Goal: Task Accomplishment & Management: Manage account settings

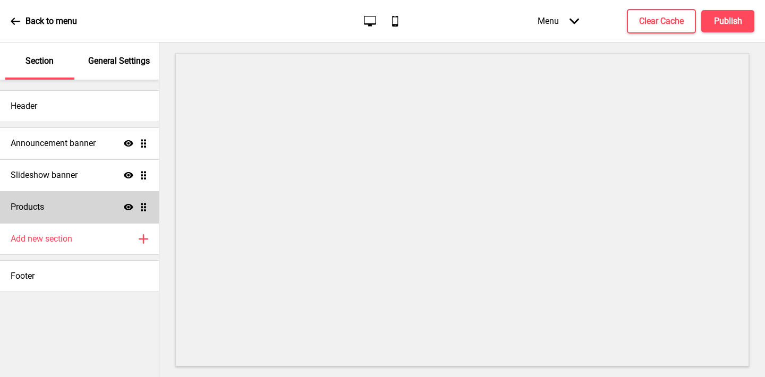
click at [77, 217] on div "Products Show Drag" at bounding box center [79, 207] width 159 height 32
select select "list"
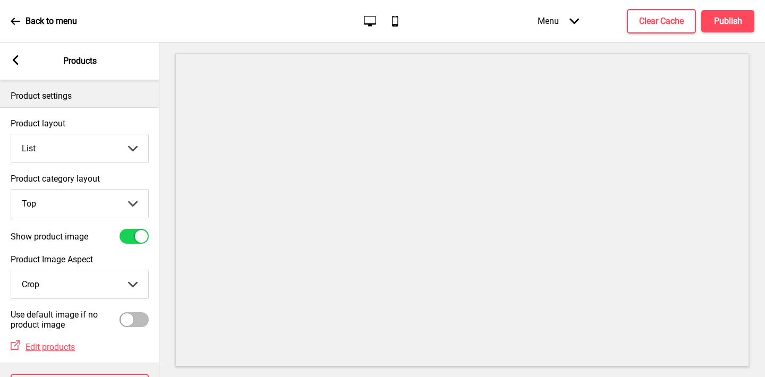
click at [562, 32] on div "Menu Arrow down" at bounding box center [558, 20] width 63 height 31
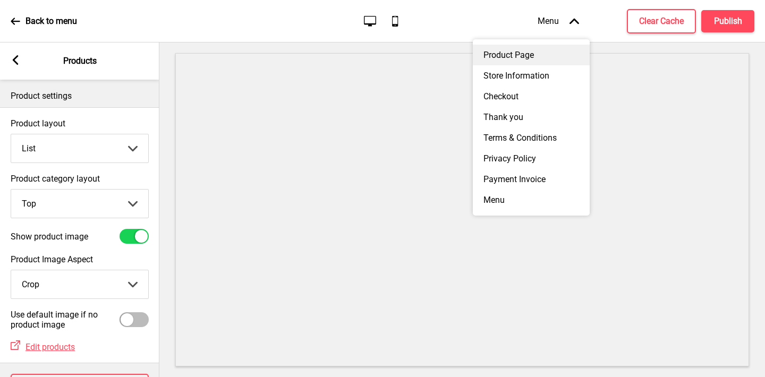
click at [503, 56] on div "Product Page" at bounding box center [531, 55] width 117 height 21
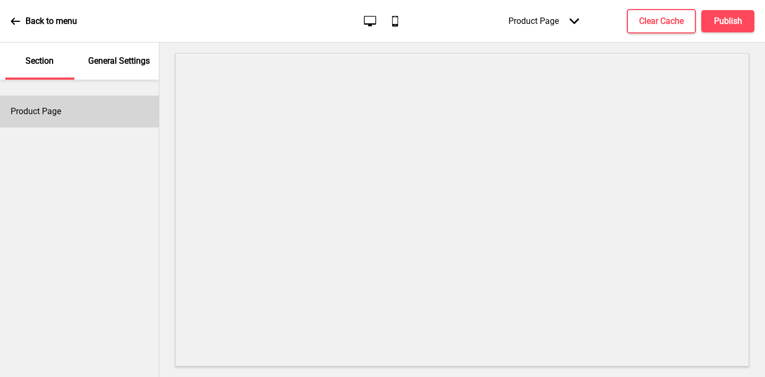
click at [87, 124] on div "Product Page" at bounding box center [79, 112] width 159 height 32
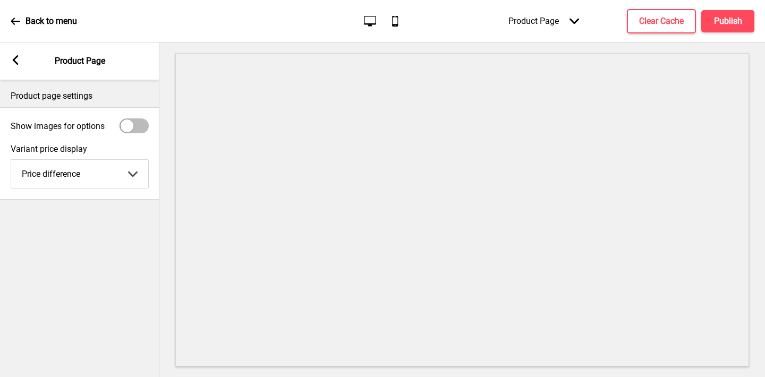
click at [129, 130] on div at bounding box center [127, 126] width 13 height 13
checkbox input "true"
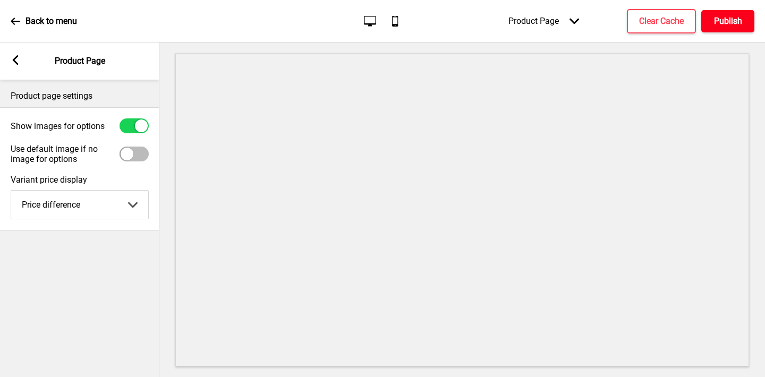
click at [713, 18] on button "Publish" at bounding box center [727, 21] width 53 height 22
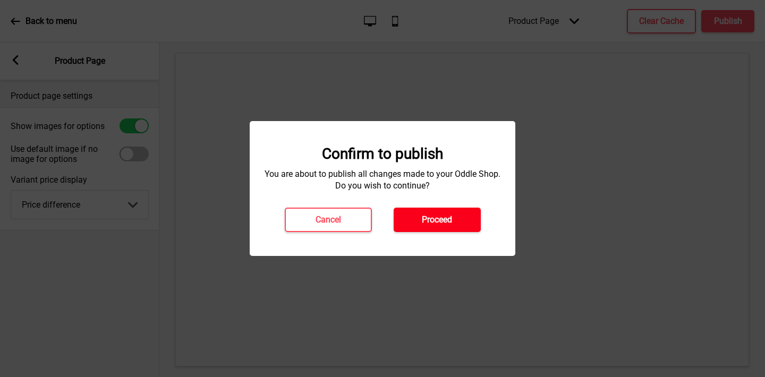
click at [454, 220] on button "Proceed" at bounding box center [437, 220] width 87 height 24
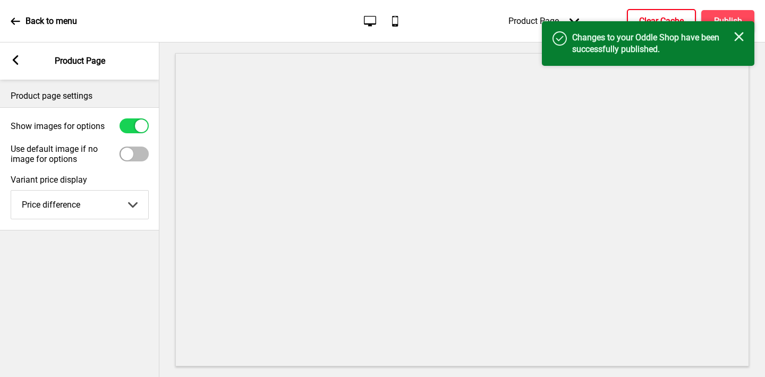
click at [660, 19] on h4 "Clear Cache" at bounding box center [661, 21] width 45 height 12
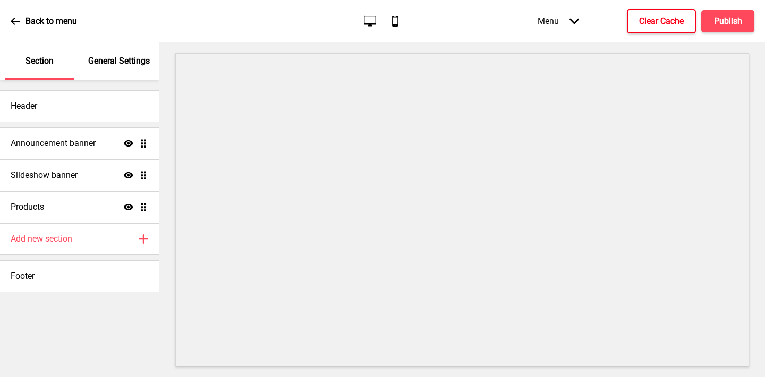
click at [649, 19] on h4 "Clear Cache" at bounding box center [661, 21] width 45 height 12
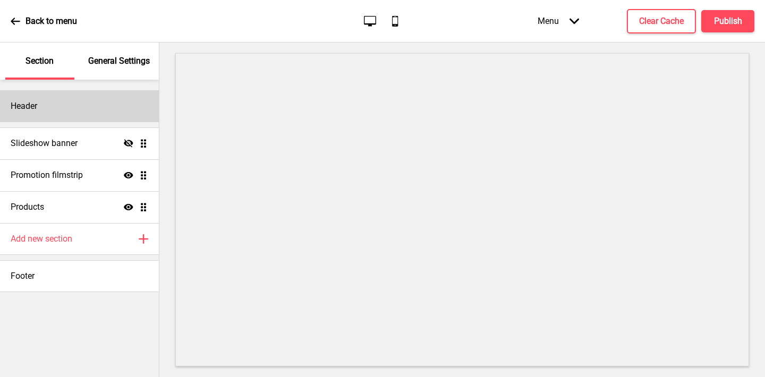
click at [90, 101] on div "Header" at bounding box center [79, 106] width 159 height 32
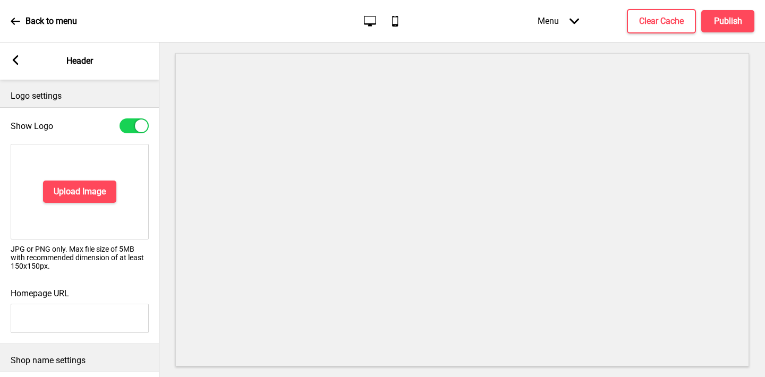
click at [16, 56] on rect at bounding box center [16, 60] width 10 height 10
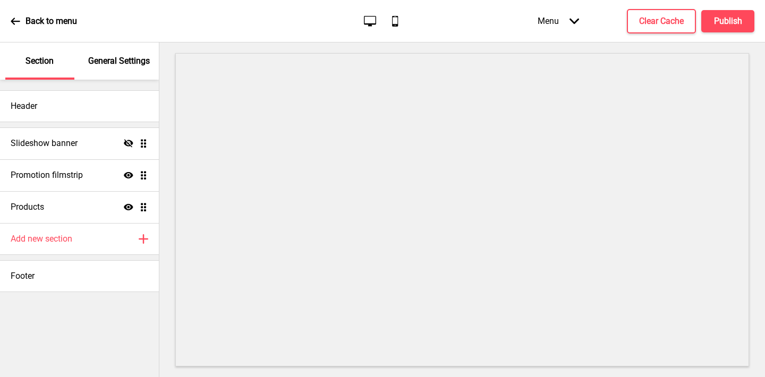
click at [105, 68] on div "General Settings" at bounding box center [119, 60] width 69 height 37
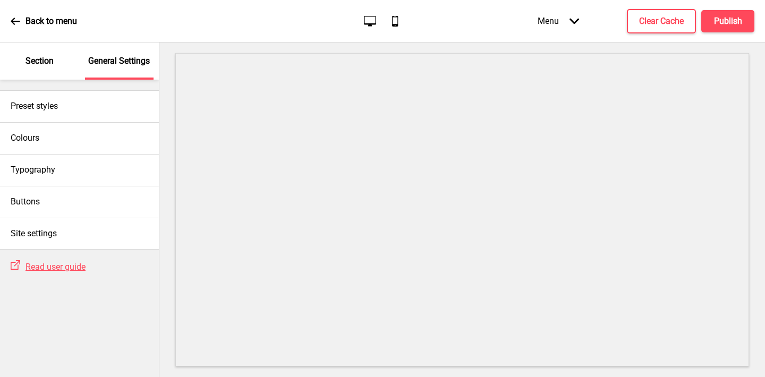
click at [31, 67] on div "Section" at bounding box center [39, 60] width 69 height 37
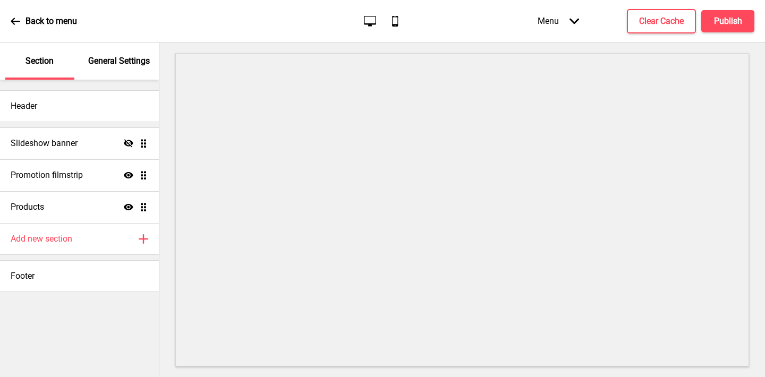
click at [113, 65] on p "General Settings" at bounding box center [119, 61] width 62 height 12
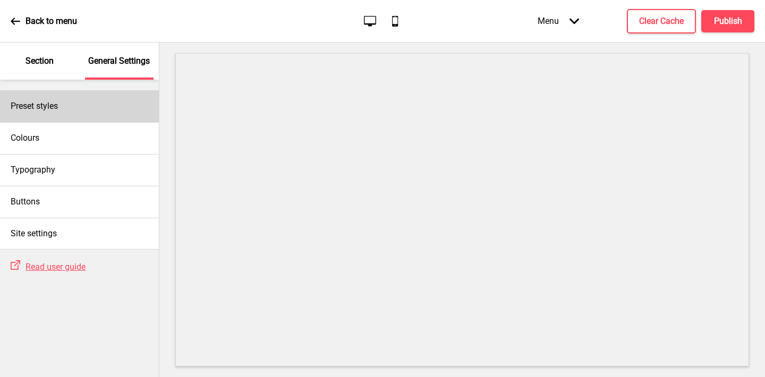
click at [60, 109] on div "Preset styles" at bounding box center [79, 106] width 159 height 32
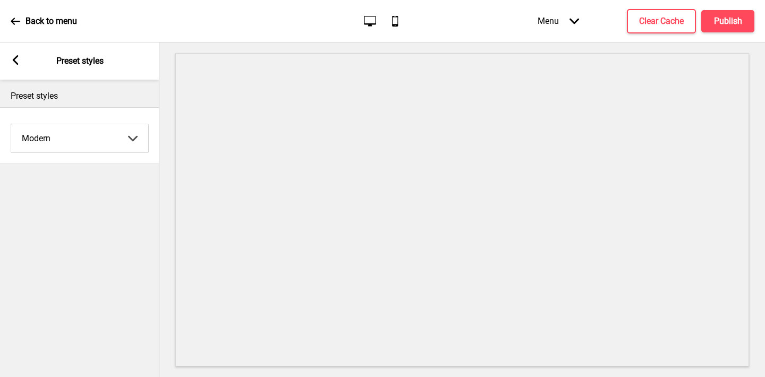
click at [57, 141] on select "Coffee Contrast Dark Earth Marine Minimalist Modern Oddle Pastel Yellow Fruits …" at bounding box center [79, 138] width 137 height 28
select select "minimalist"
click at [11, 124] on select "Coffee Contrast Dark Earth Marine Minimalist Modern Oddle Pastel Yellow Fruits …" at bounding box center [79, 138] width 137 height 28
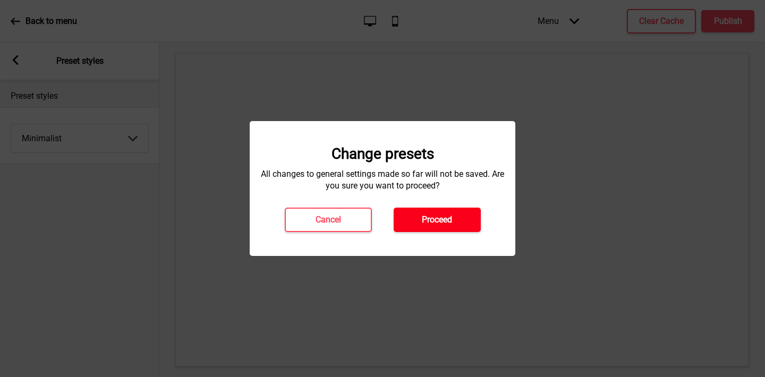
click at [406, 223] on button "Proceed" at bounding box center [437, 220] width 87 height 24
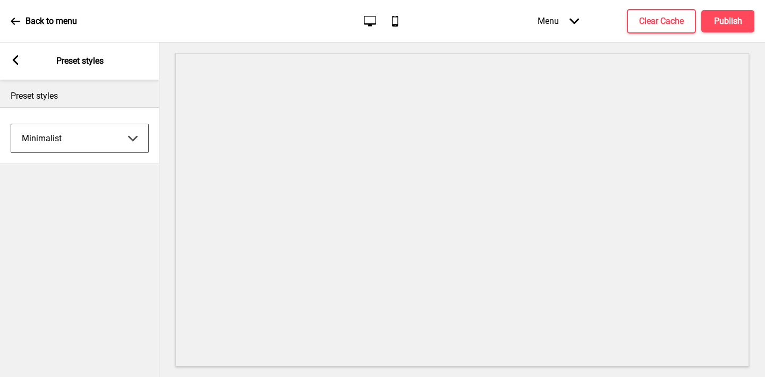
click at [12, 57] on rect at bounding box center [16, 60] width 10 height 10
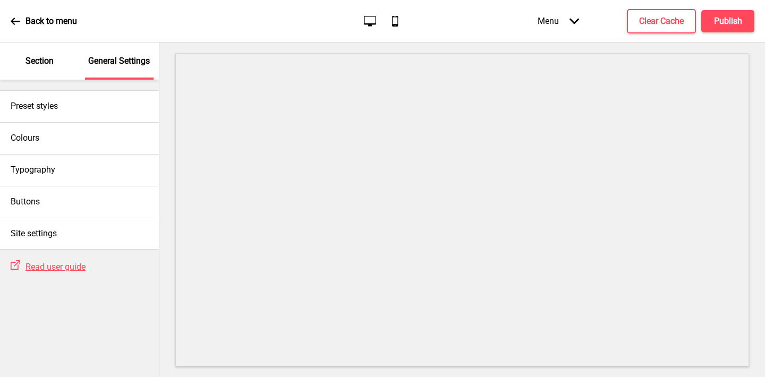
click at [38, 65] on p "Section" at bounding box center [39, 61] width 28 height 12
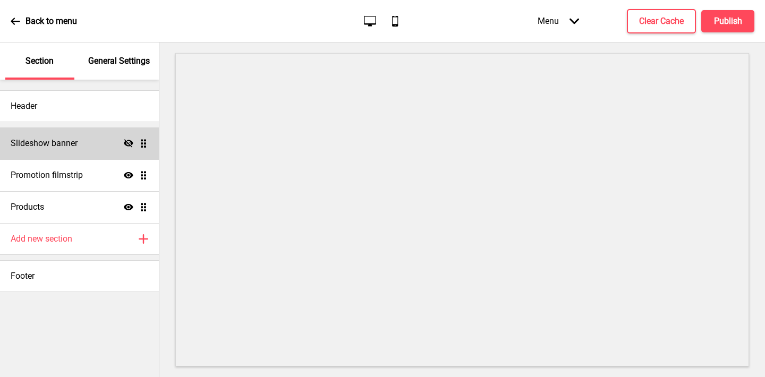
click at [93, 142] on div "Slideshow banner Hide Drag" at bounding box center [79, 143] width 159 height 32
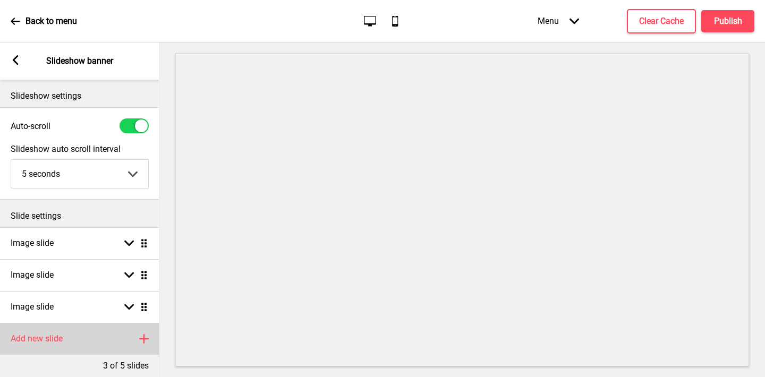
scroll to position [51, 0]
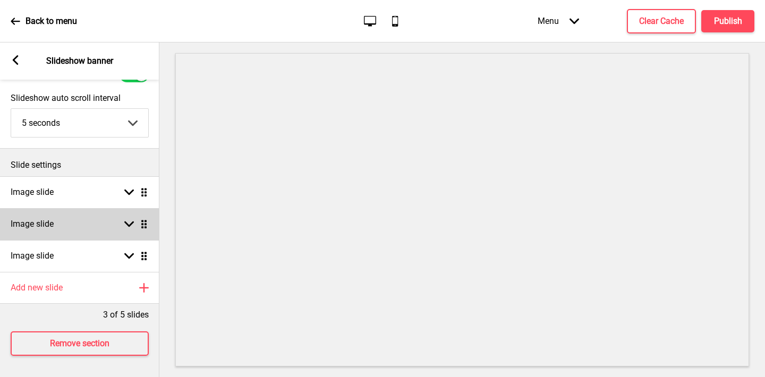
click at [78, 226] on div "Image slide Arrow down Drag" at bounding box center [79, 224] width 159 height 32
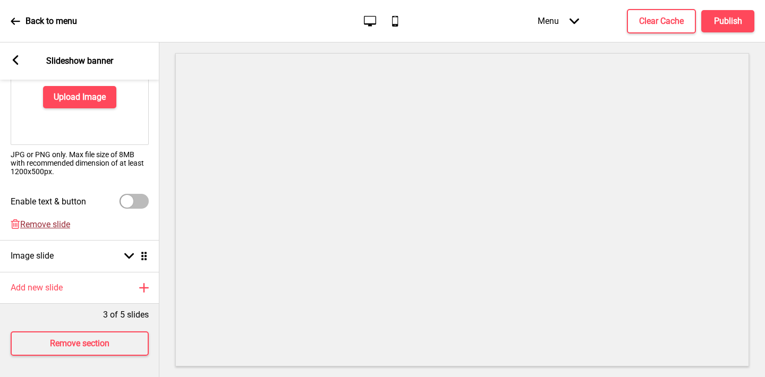
click at [50, 228] on span "Remove slide" at bounding box center [45, 224] width 50 height 10
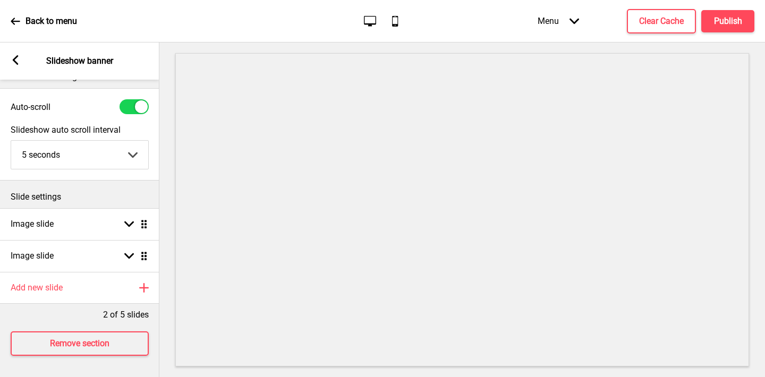
scroll to position [19, 0]
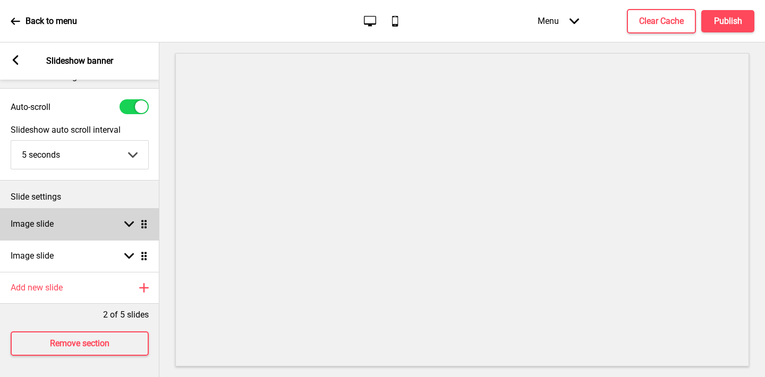
click at [44, 238] on div "Image slide Arrow down Drag" at bounding box center [79, 224] width 159 height 32
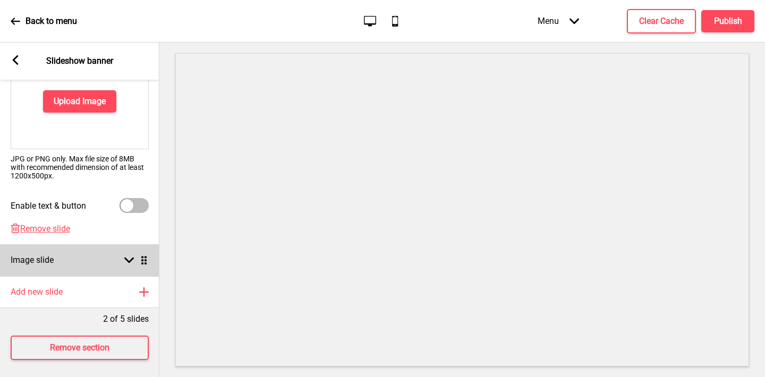
scroll to position [220, 0]
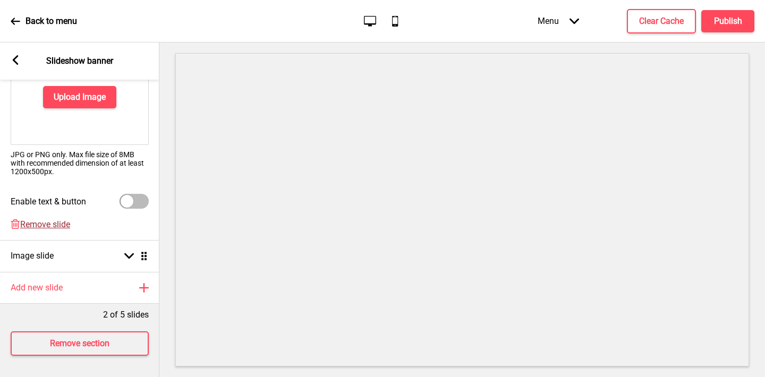
click at [43, 227] on span "Remove slide" at bounding box center [45, 224] width 50 height 10
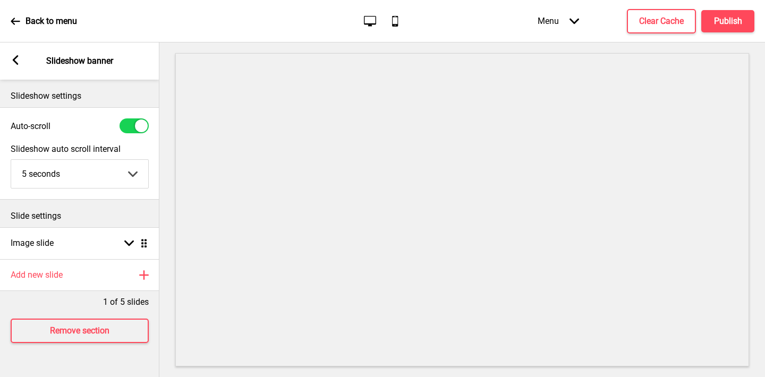
click at [138, 126] on div at bounding box center [141, 126] width 13 height 13
checkbox input "false"
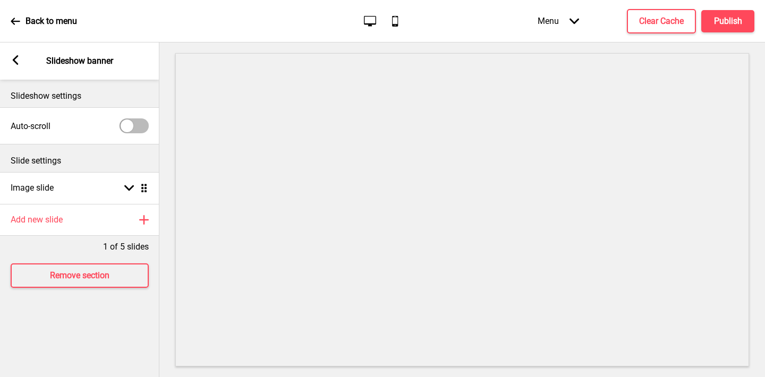
click at [16, 58] on icon at bounding box center [16, 60] width 6 height 10
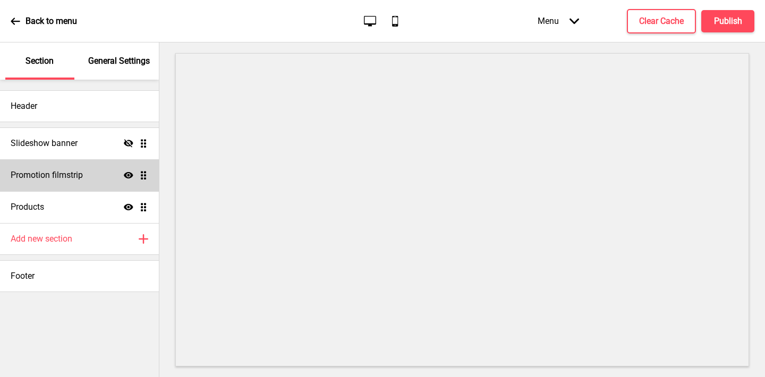
click at [88, 172] on div "Promotion filmstrip Show Drag" at bounding box center [79, 175] width 159 height 32
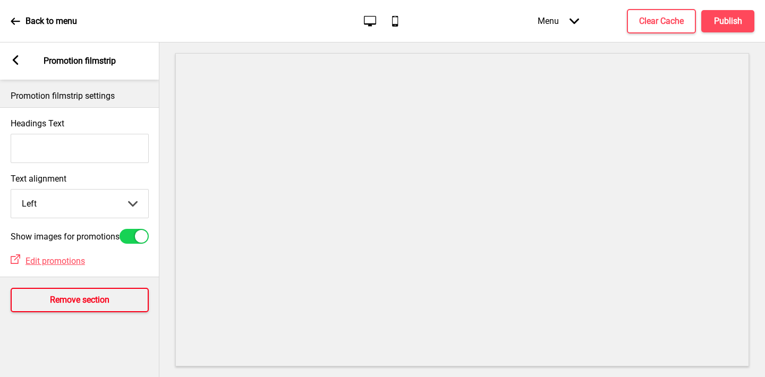
click at [56, 302] on h4 "Remove section" at bounding box center [79, 300] width 59 height 12
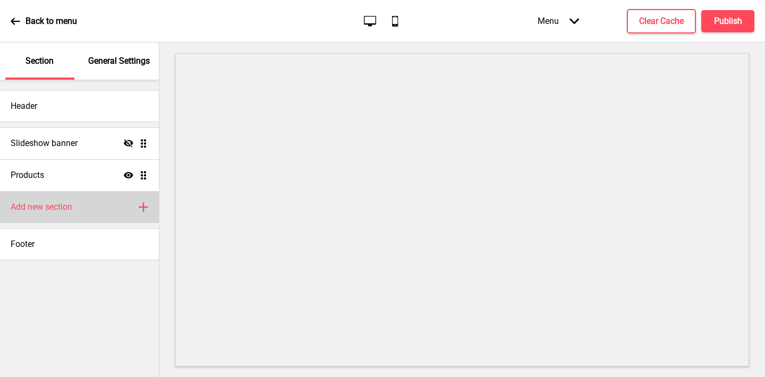
click at [62, 199] on div "Add new section Plus" at bounding box center [79, 207] width 159 height 32
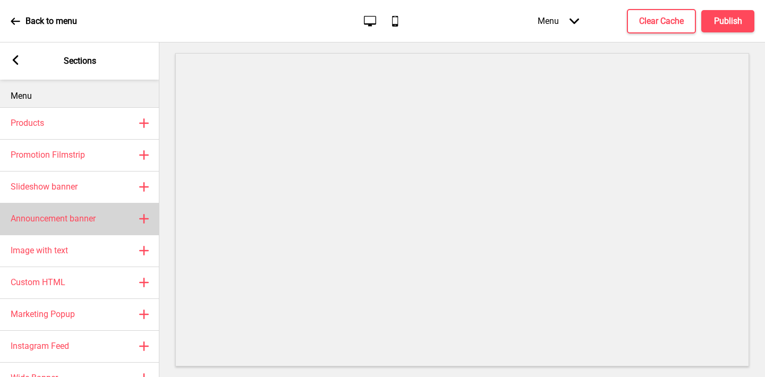
click at [71, 216] on h4 "Announcement banner" at bounding box center [53, 219] width 85 height 12
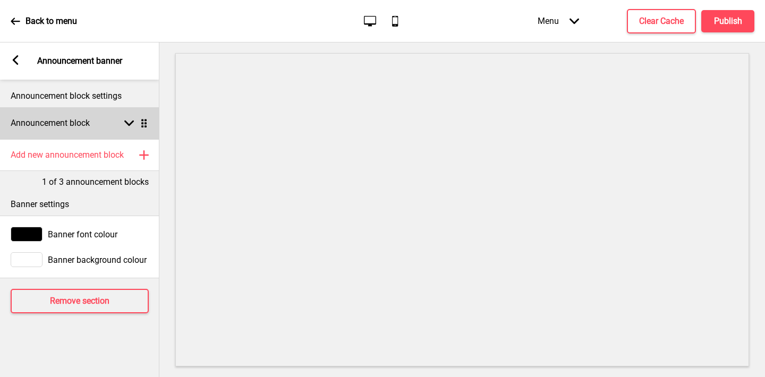
click at [83, 126] on h4 "Announcement block" at bounding box center [50, 123] width 79 height 12
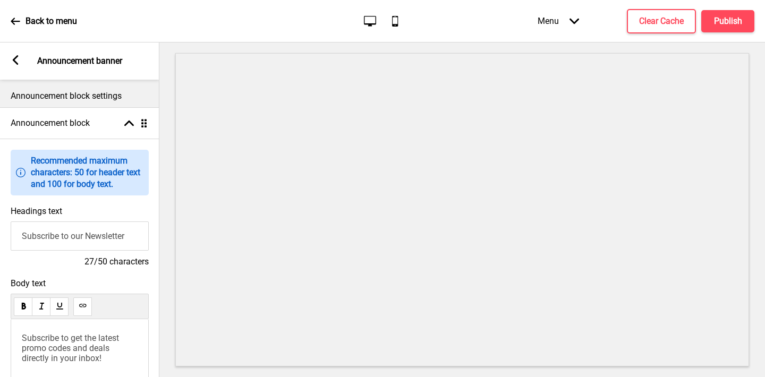
click at [66, 231] on input "Subscribe to our Newsletter" at bounding box center [80, 236] width 138 height 29
type input "Welcome to Fernando's Pizza"
click at [44, 344] on span "Subscribe to get the latest promo codes and deals directly in your inbox!" at bounding box center [71, 348] width 99 height 30
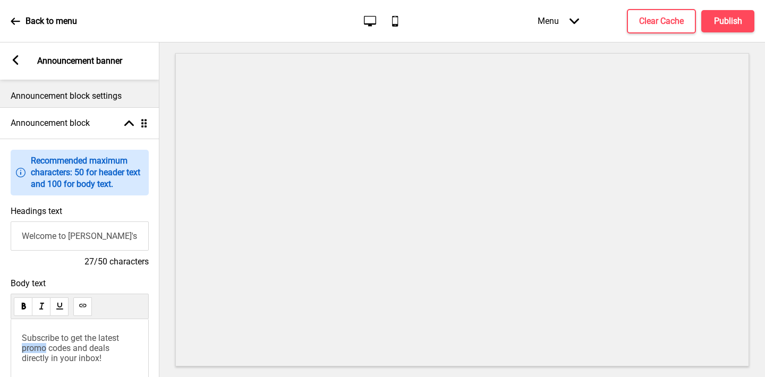
click at [44, 344] on span "Subscribe to get the latest promo codes and deals directly in your inbox!" at bounding box center [71, 348] width 99 height 30
click at [5, 61] on div "Arrow left Announcement banner" at bounding box center [79, 60] width 159 height 37
click at [15, 58] on icon at bounding box center [16, 60] width 6 height 10
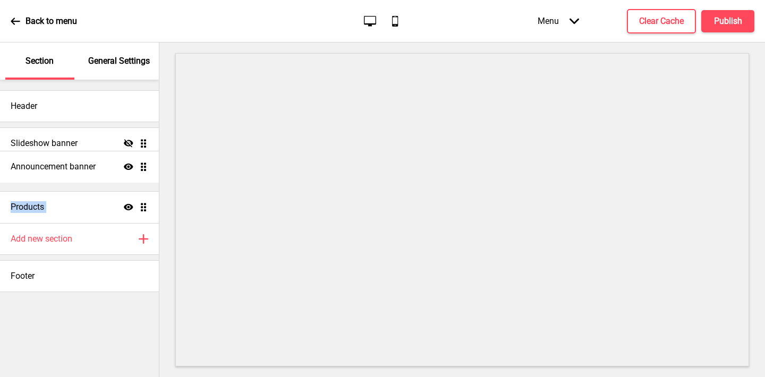
drag, startPoint x: 146, startPoint y: 209, endPoint x: 140, endPoint y: 168, distance: 40.8
click at [140, 168] on ul "Slideshow banner Hide Drag Products Show Drag Announcement banner Show Drag" at bounding box center [79, 175] width 159 height 96
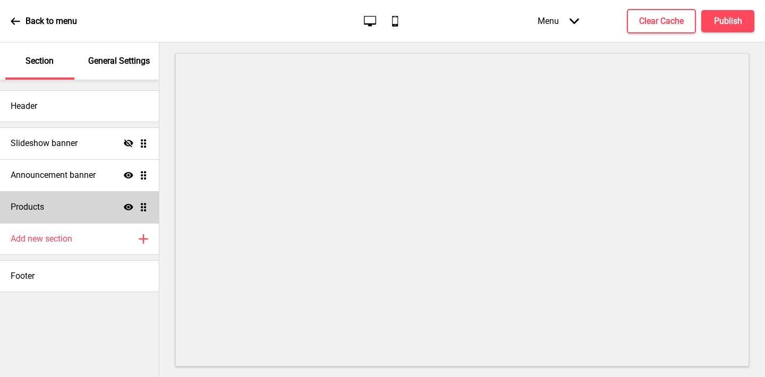
click at [70, 196] on div "Products Show Drag" at bounding box center [79, 207] width 159 height 32
select select "side"
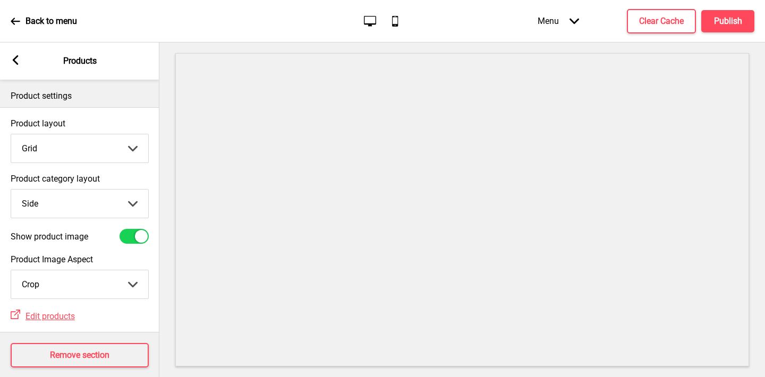
click at [66, 157] on select "Grid List" at bounding box center [79, 148] width 137 height 28
select select "list"
click at [11, 134] on select "Grid List" at bounding box center [79, 148] width 137 height 28
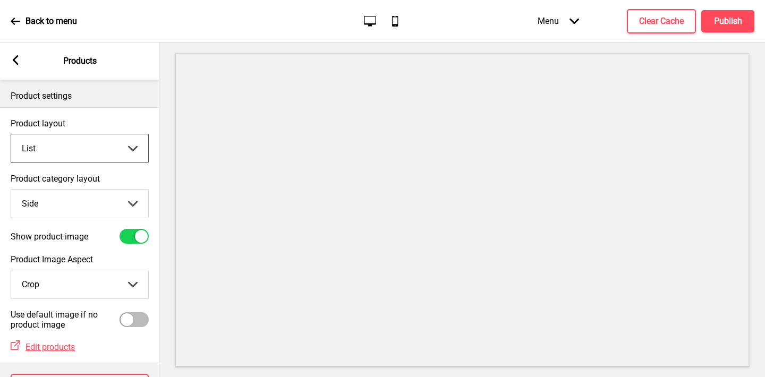
click at [55, 205] on select "Top Side" at bounding box center [79, 204] width 137 height 28
select select "top"
click at [11, 190] on select "Top Side" at bounding box center [79, 204] width 137 height 28
click at [14, 60] on icon at bounding box center [16, 60] width 6 height 10
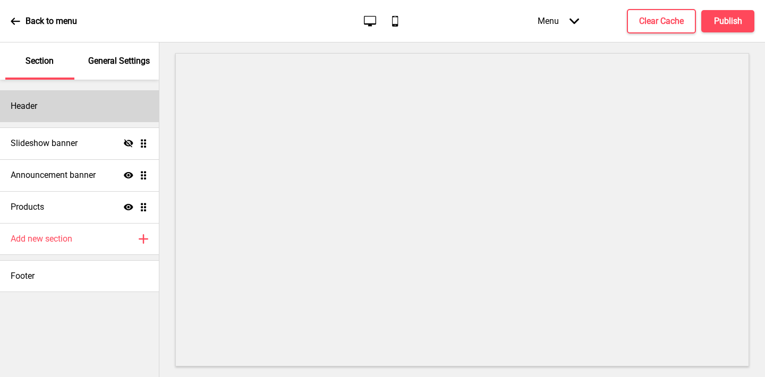
click at [53, 109] on div "Header" at bounding box center [79, 106] width 159 height 32
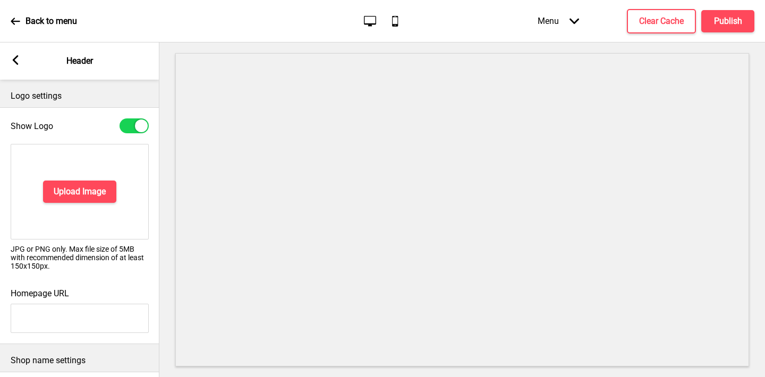
click at [126, 128] on div at bounding box center [134, 125] width 29 height 15
checkbox input "false"
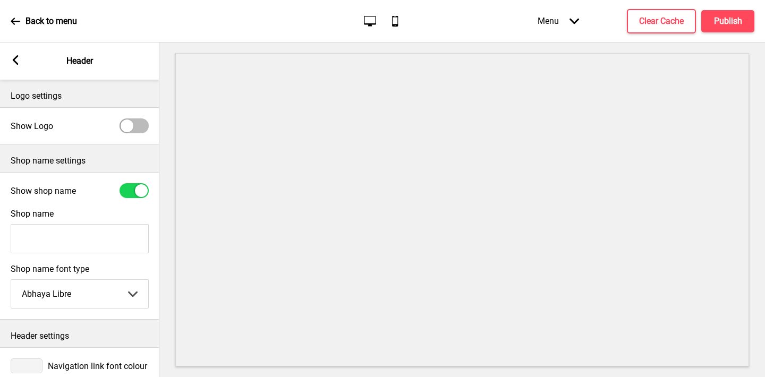
click at [129, 193] on div at bounding box center [134, 190] width 29 height 15
checkbox input "false"
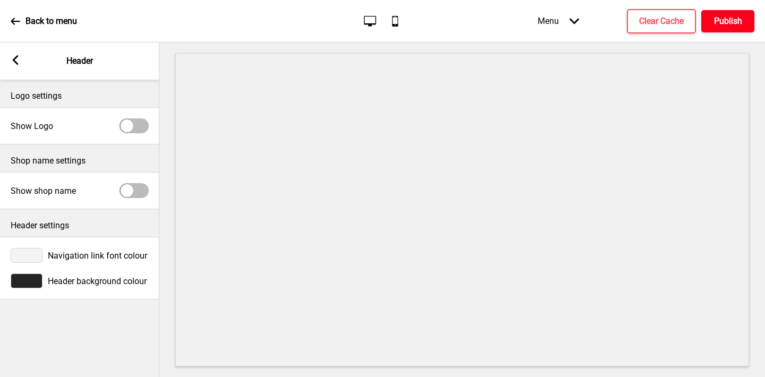
click at [730, 24] on h4 "Publish" at bounding box center [728, 21] width 28 height 12
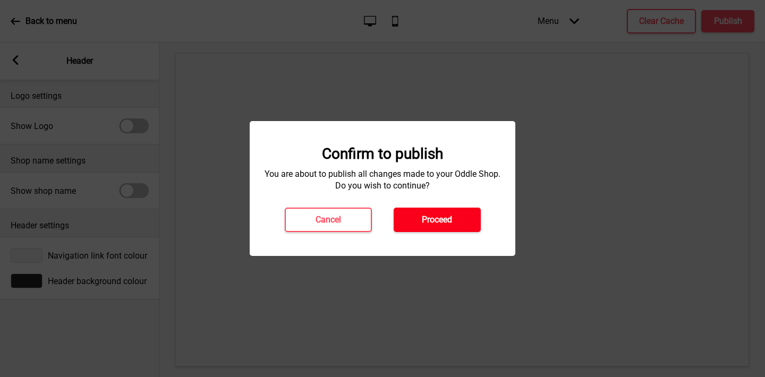
click at [460, 217] on button "Proceed" at bounding box center [437, 220] width 87 height 24
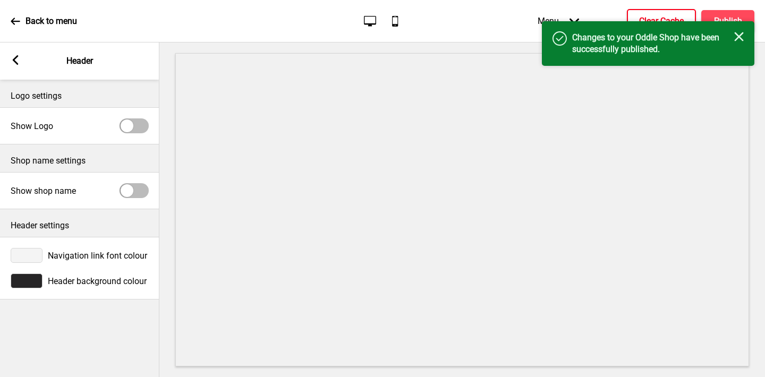
click at [630, 19] on button "Clear Cache" at bounding box center [661, 21] width 69 height 24
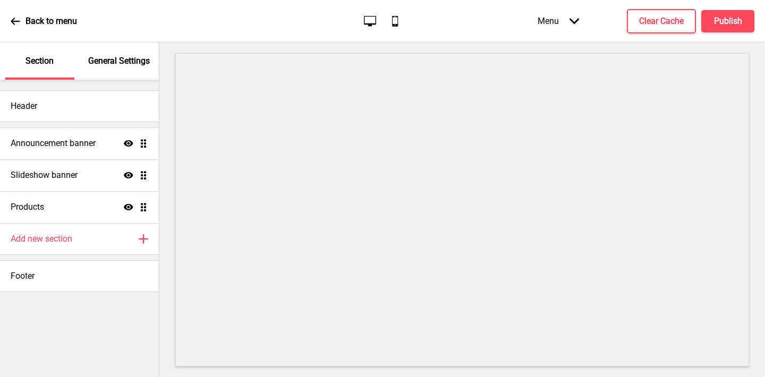
click at [111, 89] on div "Header Announcement banner Show Drag Slideshow banner Show Drag Products Show D…" at bounding box center [79, 186] width 159 height 212
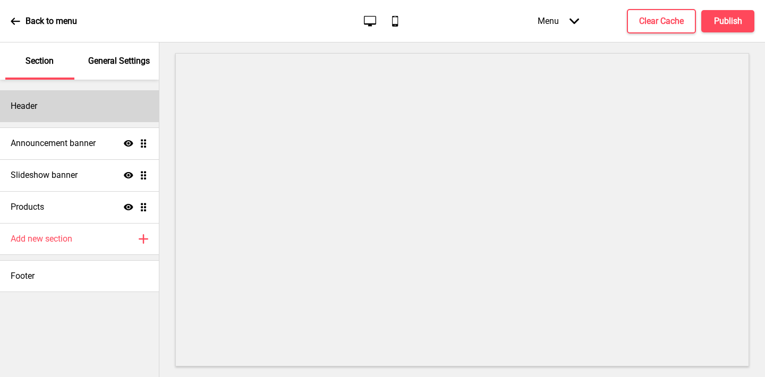
click at [111, 103] on div "Header" at bounding box center [79, 106] width 159 height 32
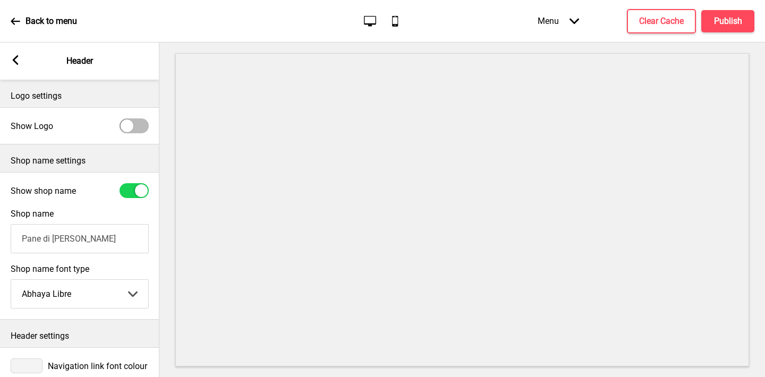
click at [132, 126] on div at bounding box center [127, 126] width 13 height 13
checkbox input "true"
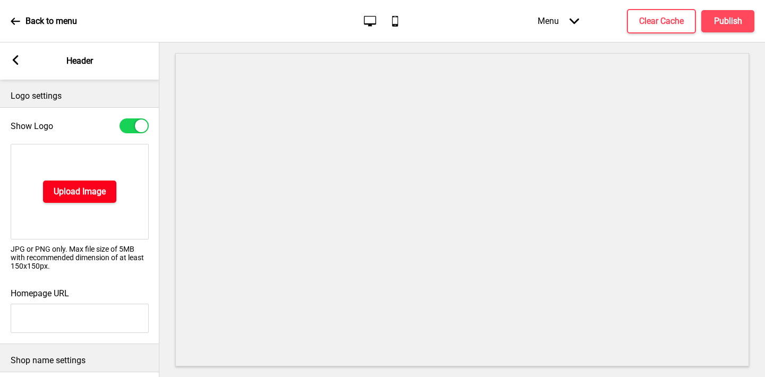
click at [57, 197] on h4 "Upload Image" at bounding box center [80, 192] width 52 height 12
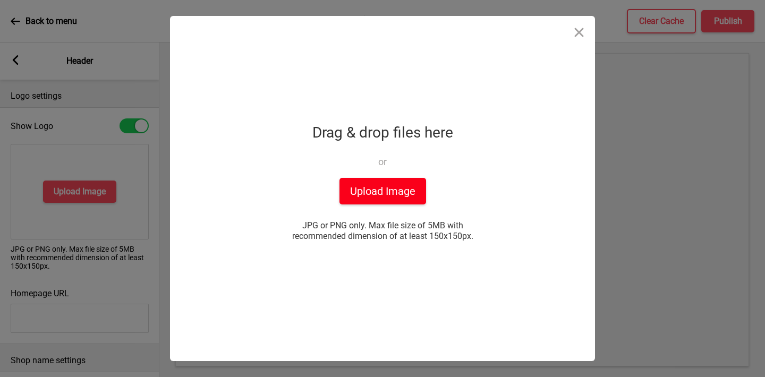
click at [393, 184] on button "Upload Image" at bounding box center [382, 191] width 87 height 27
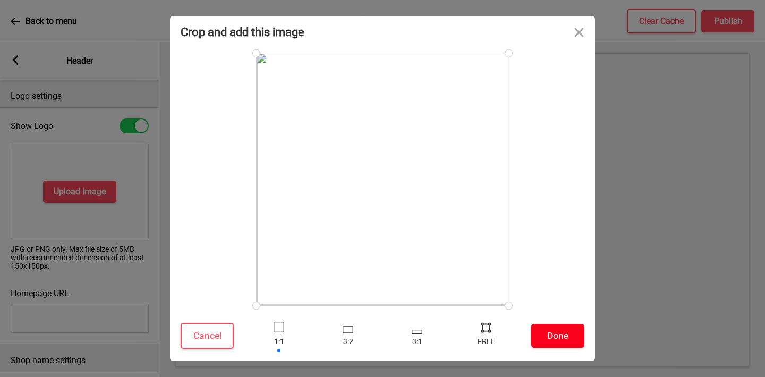
click at [557, 337] on button "Done" at bounding box center [557, 336] width 53 height 24
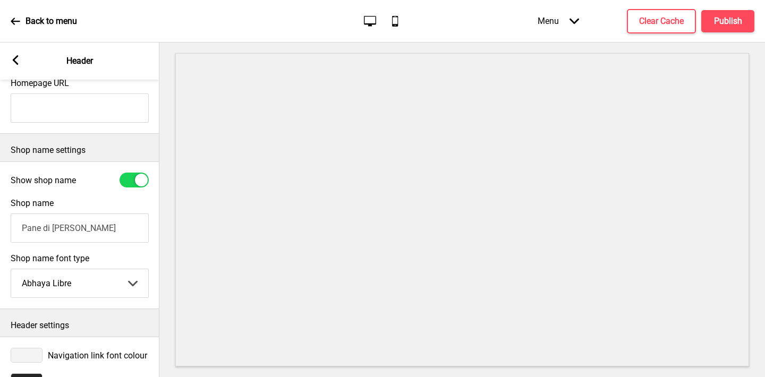
scroll to position [227, 0]
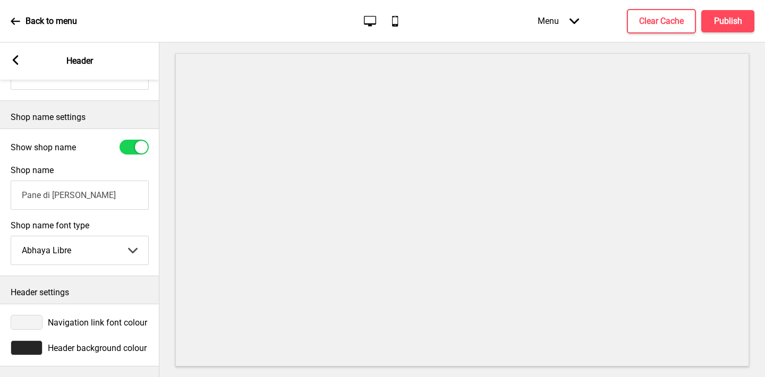
click at [130, 148] on div at bounding box center [134, 147] width 29 height 15
checkbox input "false"
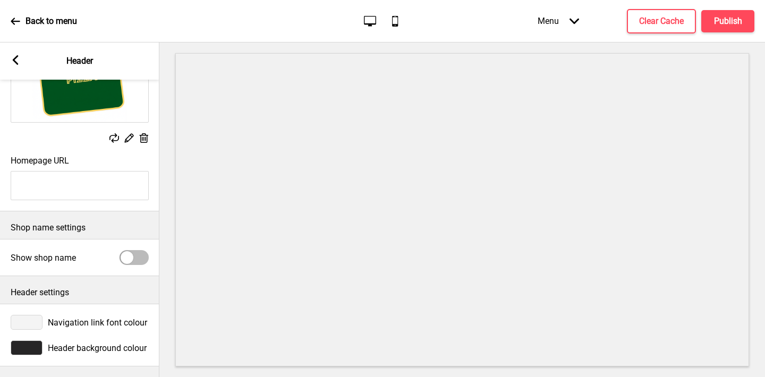
click at [35, 347] on div at bounding box center [27, 348] width 32 height 15
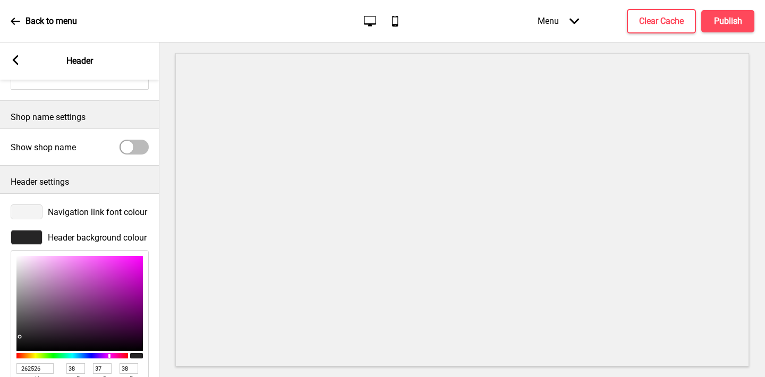
scroll to position [290, 0]
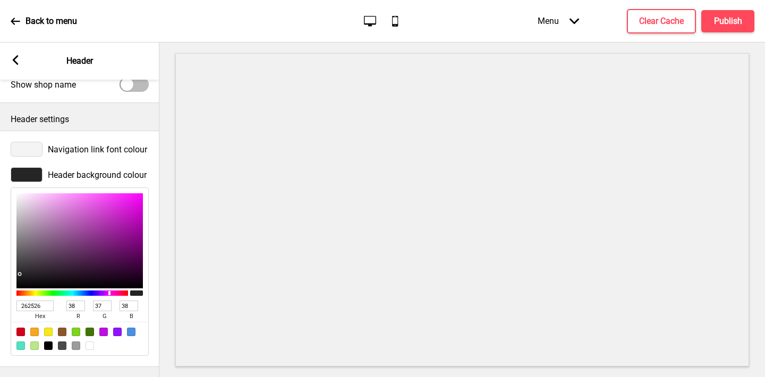
click at [88, 345] on div at bounding box center [90, 346] width 8 height 8
type input "FFFFFF"
type input "255"
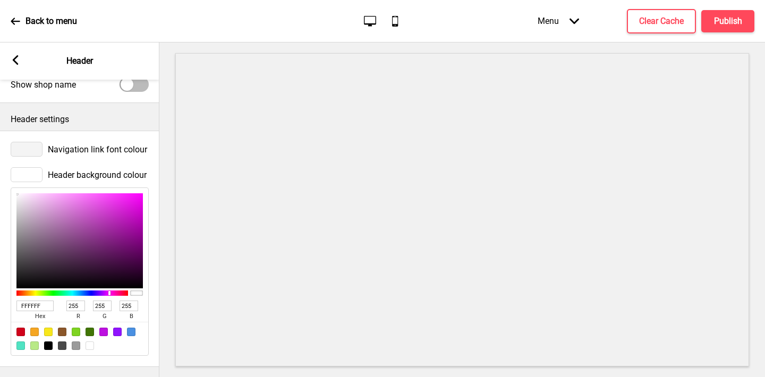
click at [26, 147] on div at bounding box center [27, 149] width 32 height 15
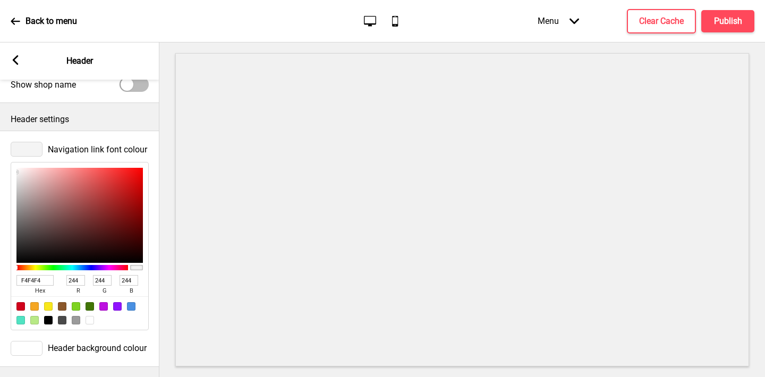
type input "#015420"
click at [41, 279] on input "F4F4F4" at bounding box center [34, 280] width 37 height 11
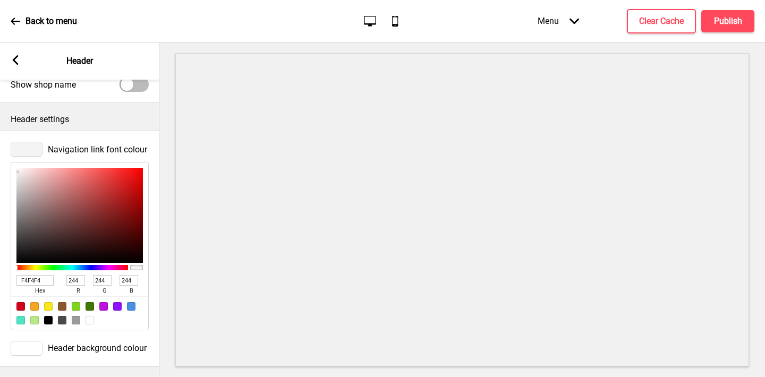
click at [41, 279] on input "F4F4F4" at bounding box center [34, 280] width 37 height 11
paste input "015420"
type input "015420"
type input "1"
type input "84"
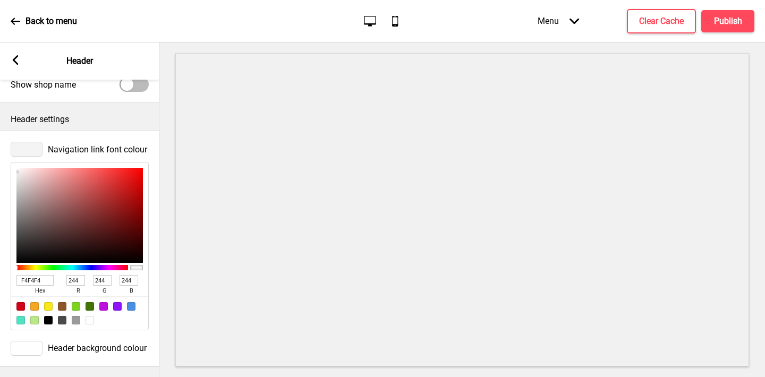
type input "32"
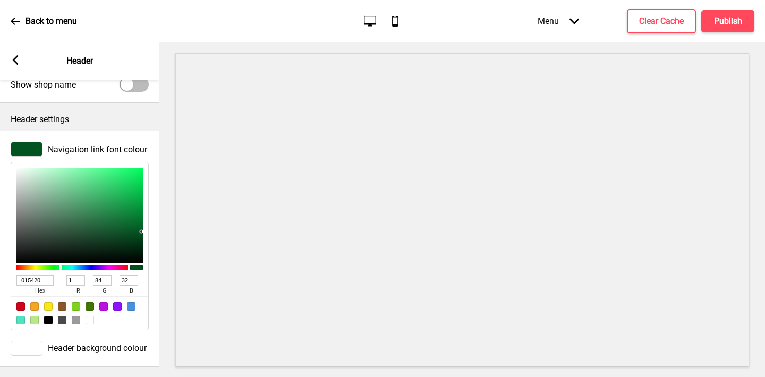
type input "015420"
click at [16, 55] on div "Arrow left Header" at bounding box center [79, 60] width 159 height 37
click at [16, 57] on icon at bounding box center [16, 60] width 6 height 10
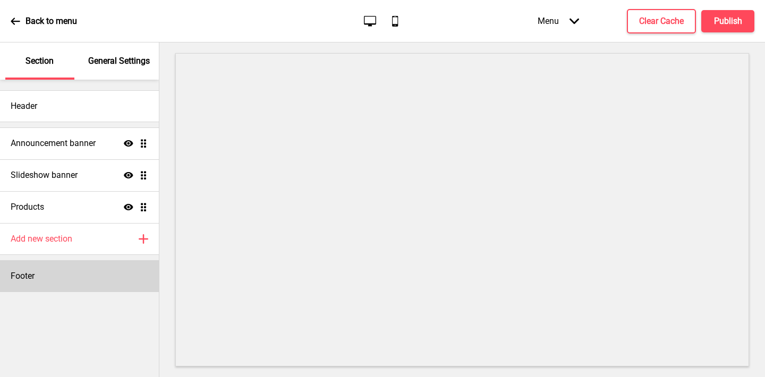
click at [45, 270] on div "Footer" at bounding box center [79, 276] width 159 height 32
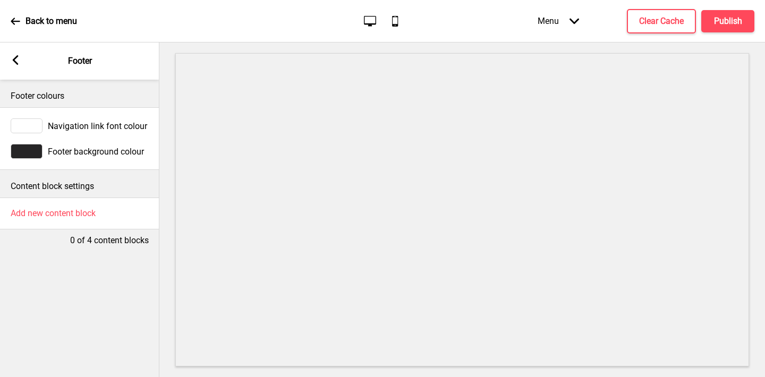
click at [28, 155] on div at bounding box center [27, 151] width 32 height 15
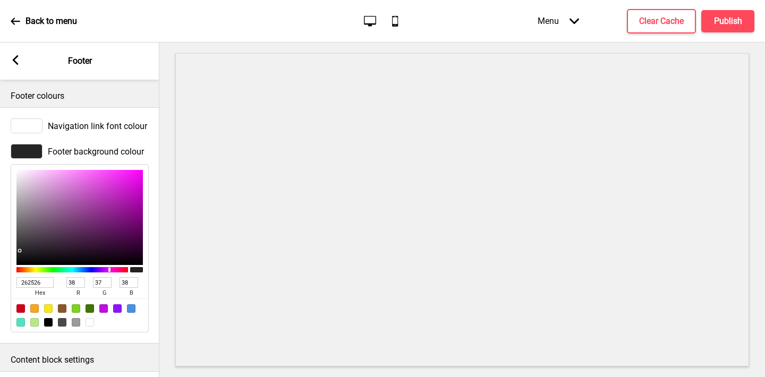
scroll to position [53, 0]
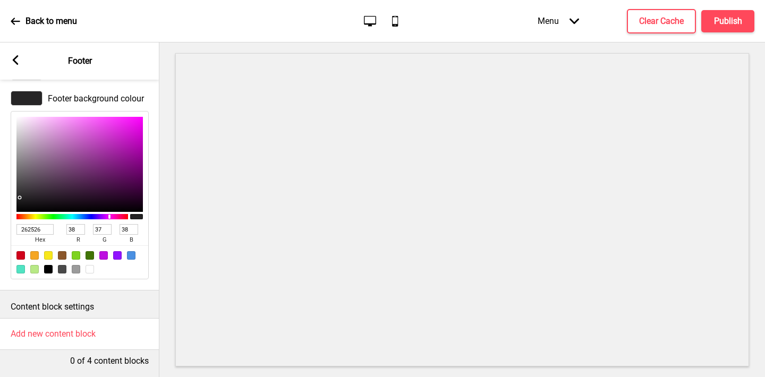
click at [35, 231] on input "262526" at bounding box center [34, 229] width 37 height 11
paste input "015420"
type input "015420"
type input "1"
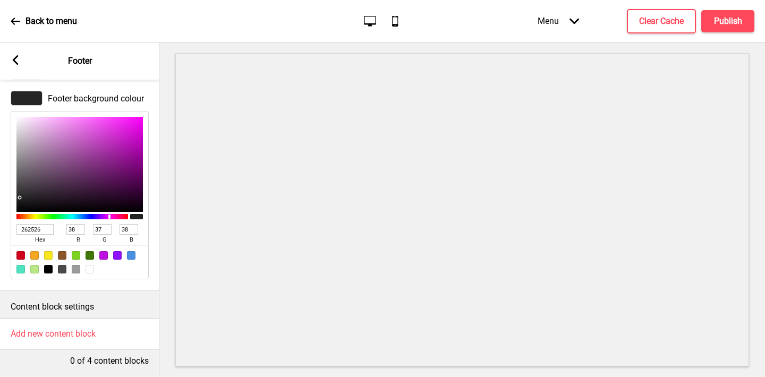
type input "84"
type input "32"
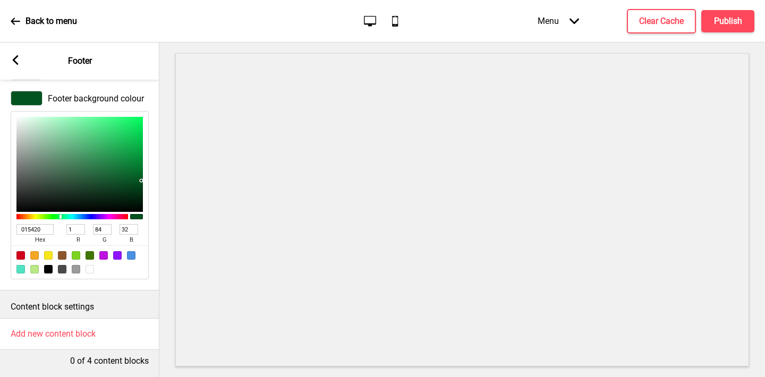
type input "015420"
click at [14, 55] on icon "Arrow left" at bounding box center [16, 60] width 10 height 10
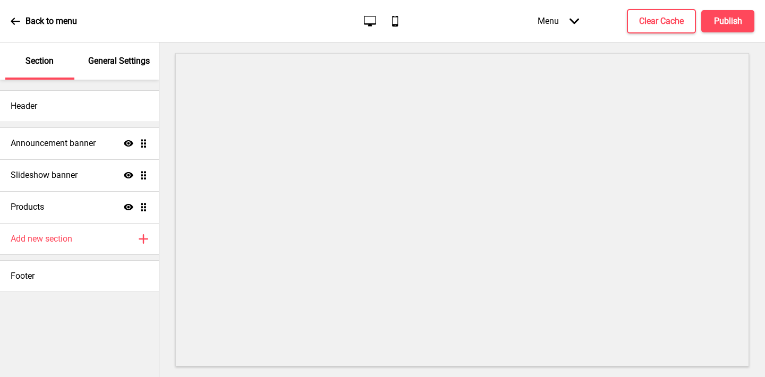
click at [119, 59] on p "General Settings" at bounding box center [119, 61] width 62 height 12
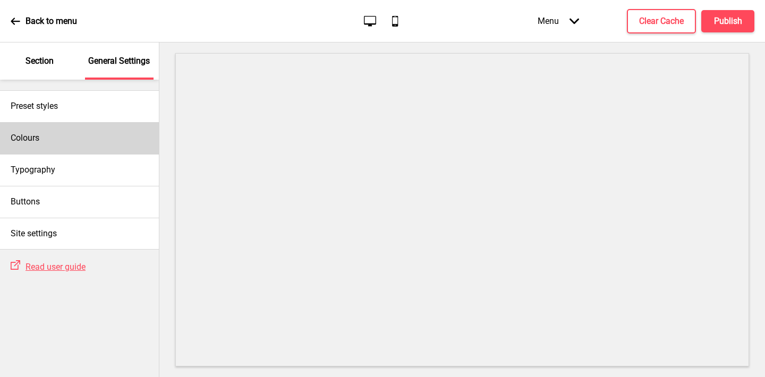
click at [67, 146] on div "Colours" at bounding box center [79, 138] width 159 height 32
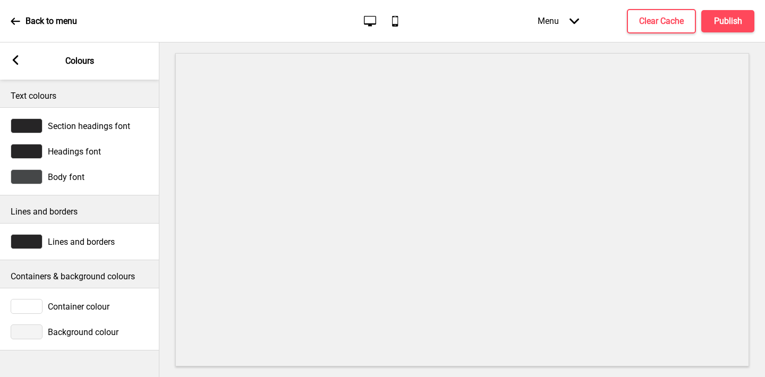
click at [30, 329] on div at bounding box center [27, 332] width 32 height 15
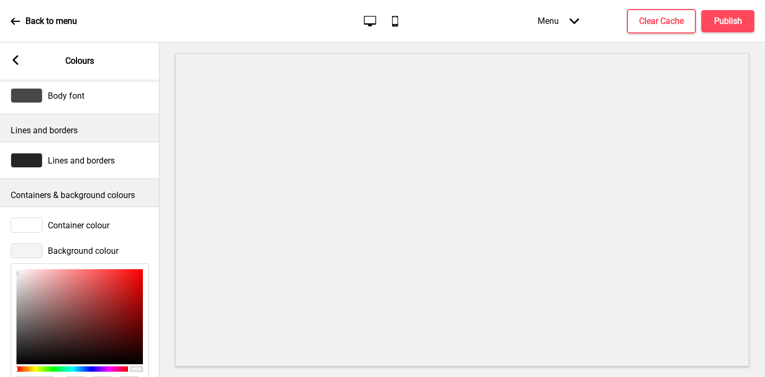
scroll to position [157, 0]
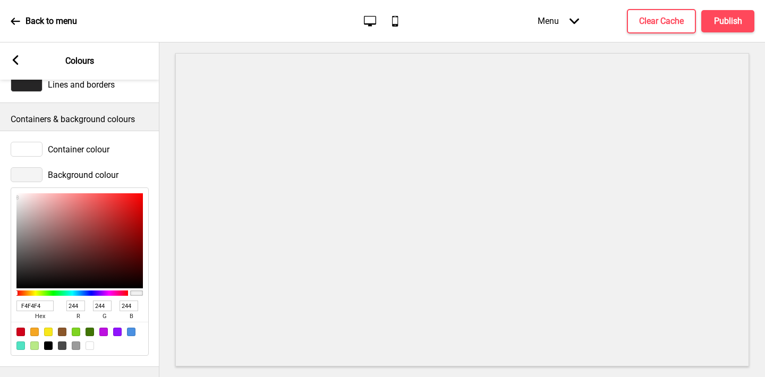
click at [90, 345] on div at bounding box center [90, 346] width 8 height 8
type input "FFFFFF"
type input "255"
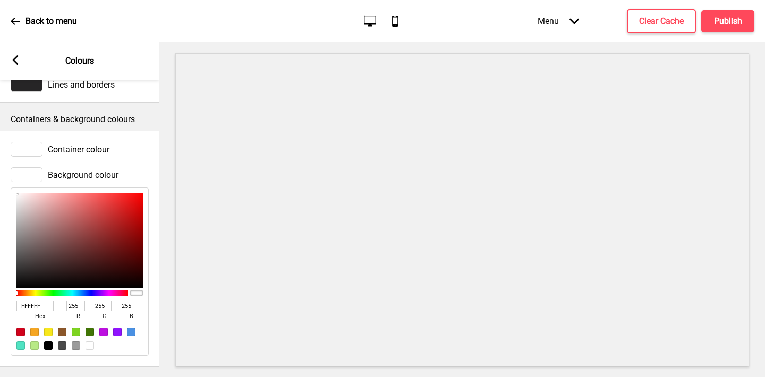
click at [13, 55] on rect at bounding box center [16, 60] width 10 height 10
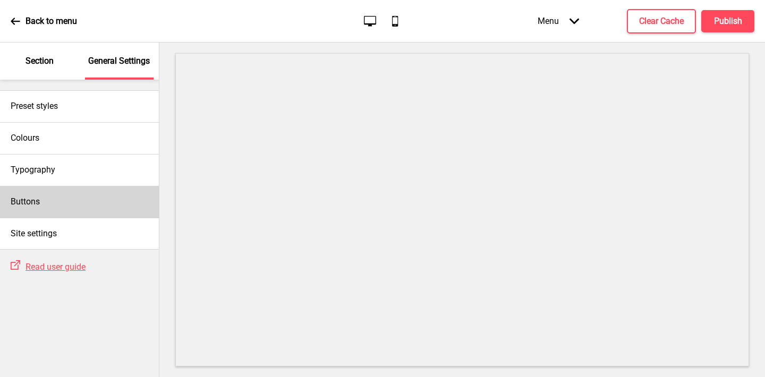
click at [49, 206] on div "Buttons" at bounding box center [79, 202] width 159 height 32
select select "square"
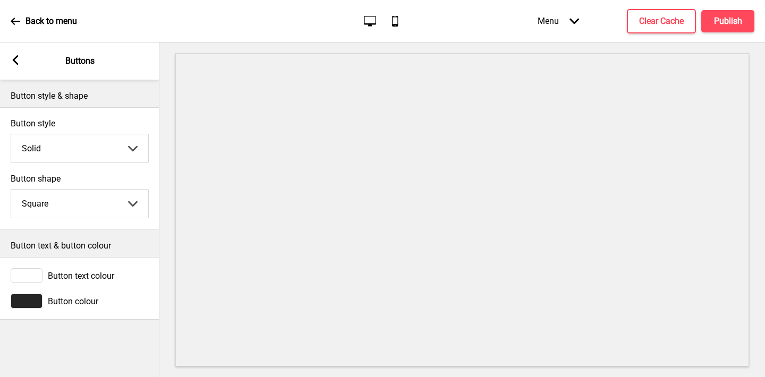
click at [37, 299] on div at bounding box center [27, 301] width 32 height 15
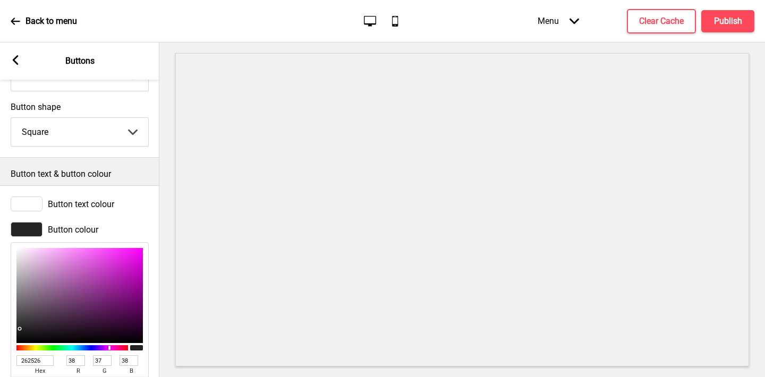
scroll to position [126, 0]
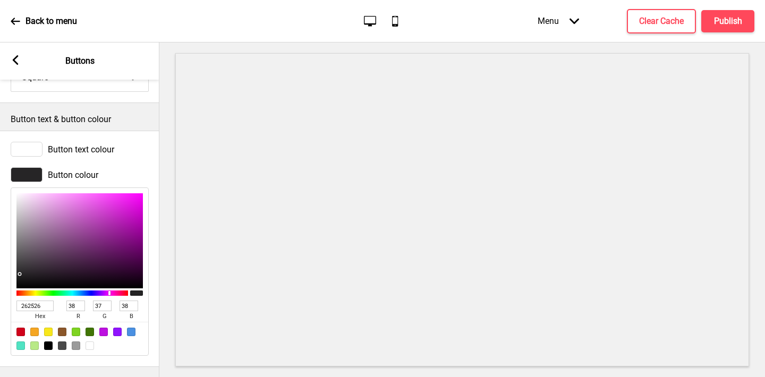
click at [44, 304] on input "262526" at bounding box center [34, 306] width 37 height 11
paste input "015420"
type input "015420"
type input "1"
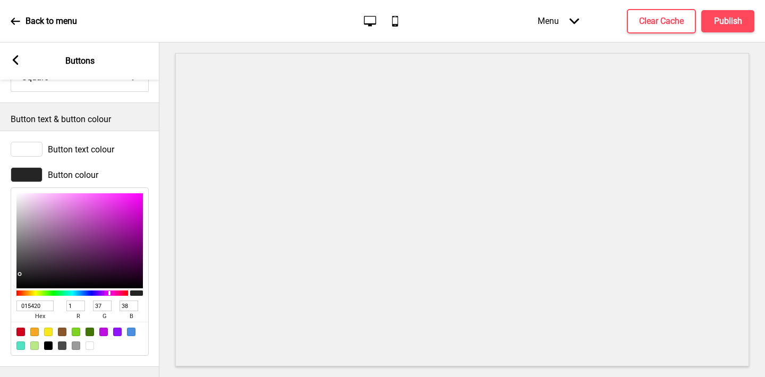
type input "84"
type input "32"
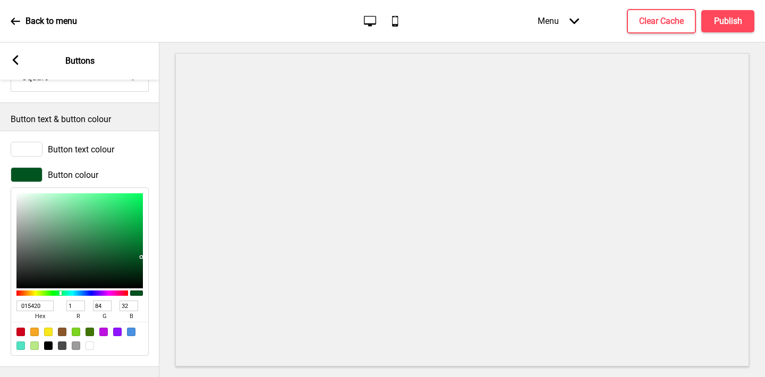
type input "015420"
click at [14, 55] on div "Arrow left Buttons" at bounding box center [79, 60] width 159 height 37
click at [17, 56] on icon at bounding box center [16, 60] width 6 height 10
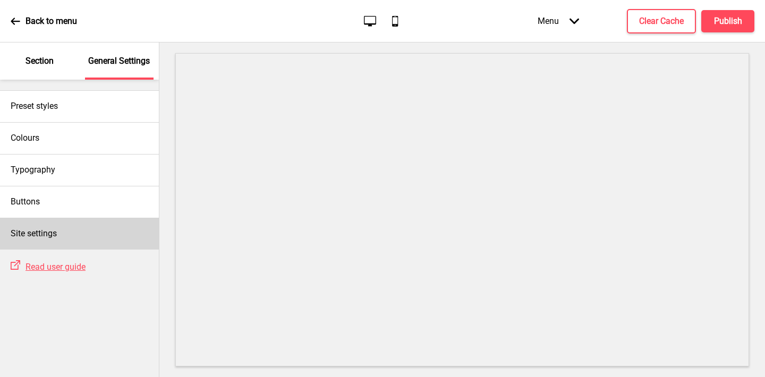
click at [94, 231] on div "Site settings" at bounding box center [79, 234] width 159 height 32
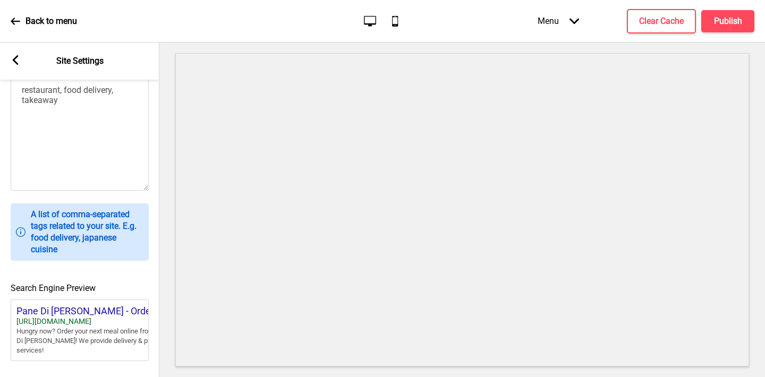
scroll to position [473, 0]
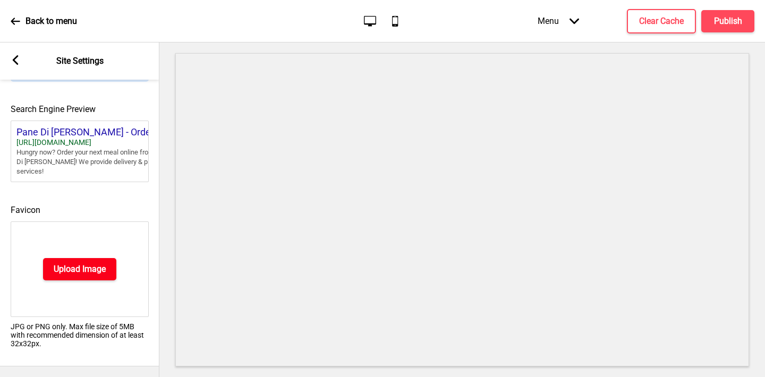
click at [56, 271] on h4 "Upload Image" at bounding box center [80, 269] width 52 height 12
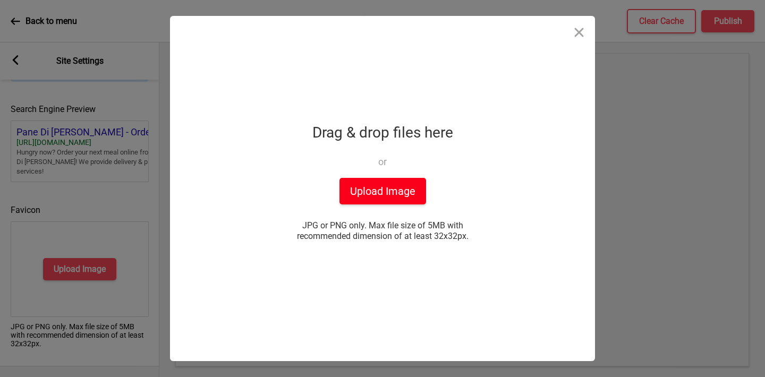
click at [360, 193] on button "Upload Image" at bounding box center [382, 191] width 87 height 27
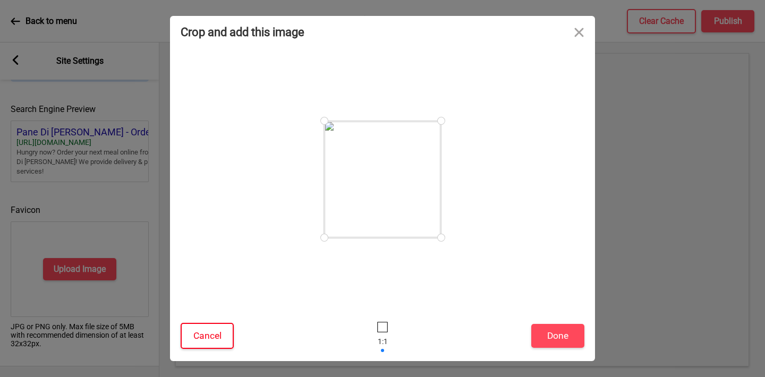
click at [204, 337] on button "Cancel" at bounding box center [207, 336] width 53 height 26
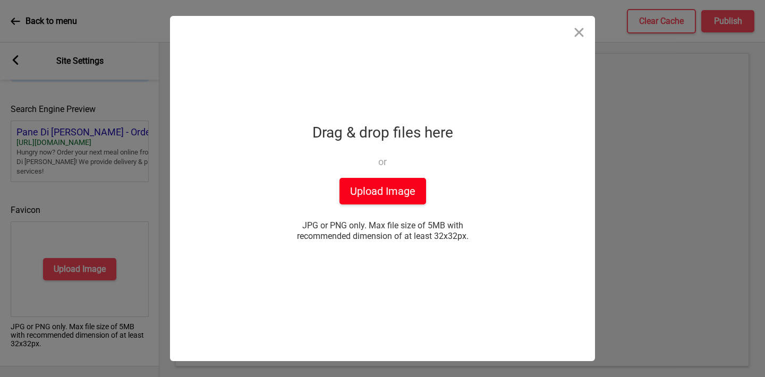
click at [381, 194] on button "Upload Image" at bounding box center [382, 191] width 87 height 27
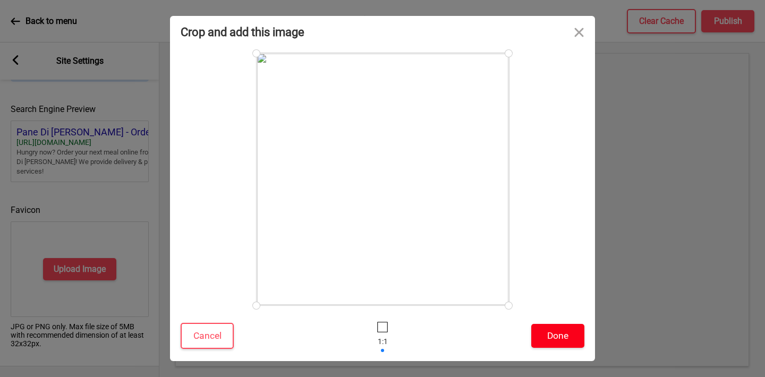
click at [556, 330] on button "Done" at bounding box center [557, 336] width 53 height 24
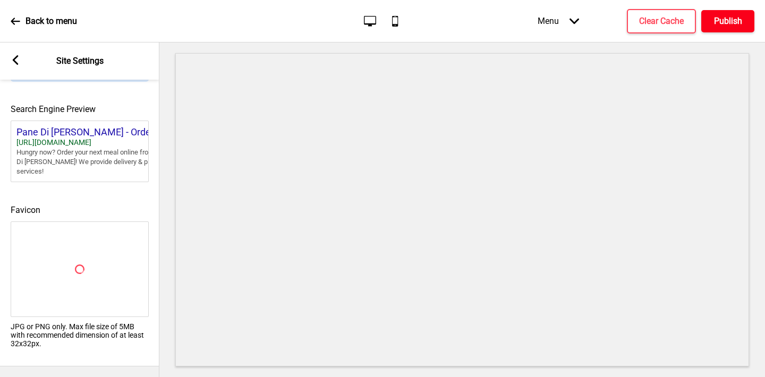
scroll to position [457, 0]
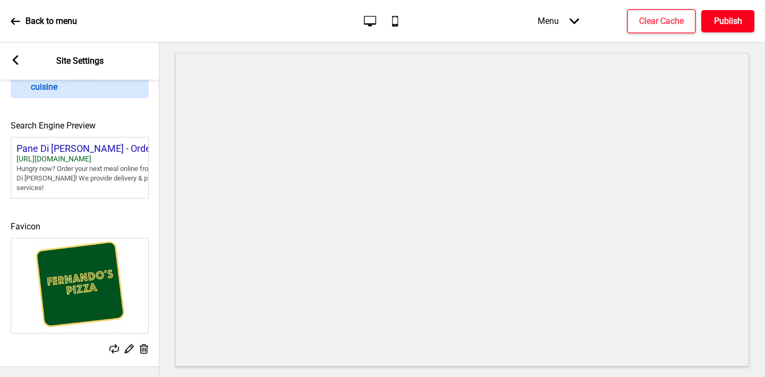
click at [726, 24] on h4 "Publish" at bounding box center [728, 21] width 28 height 12
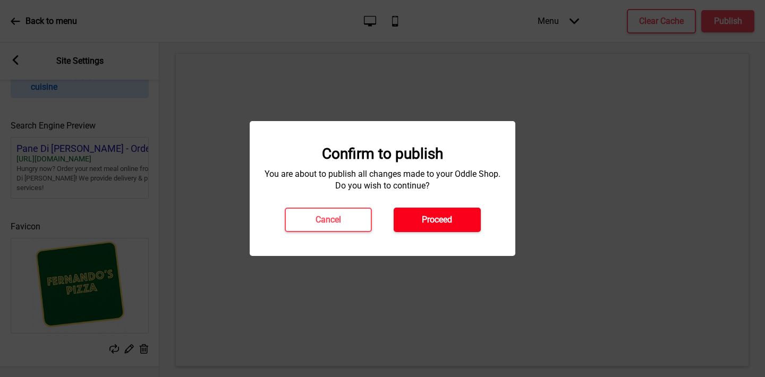
click at [463, 211] on button "Proceed" at bounding box center [437, 220] width 87 height 24
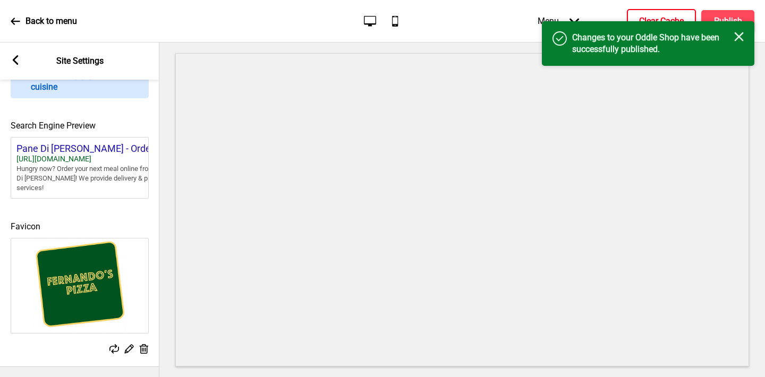
click at [646, 18] on h4 "Clear Cache" at bounding box center [661, 21] width 45 height 12
